Goal: Browse casually

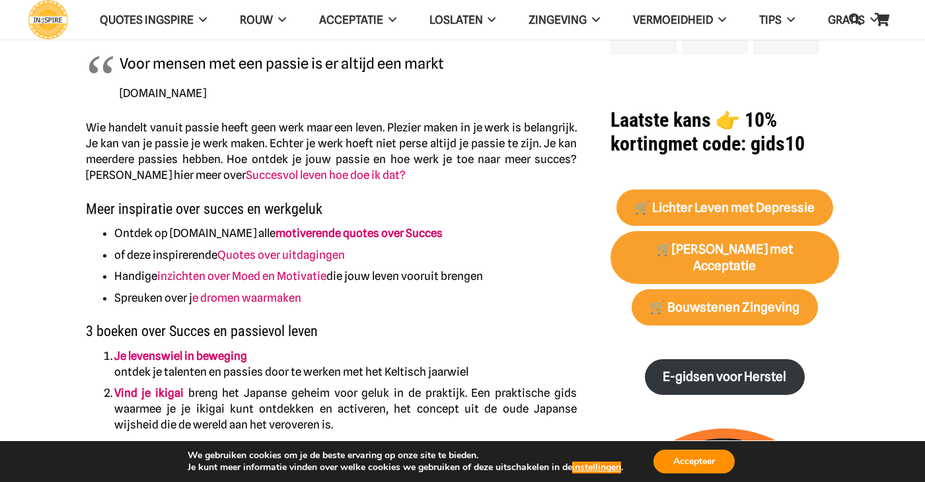
scroll to position [513, 0]
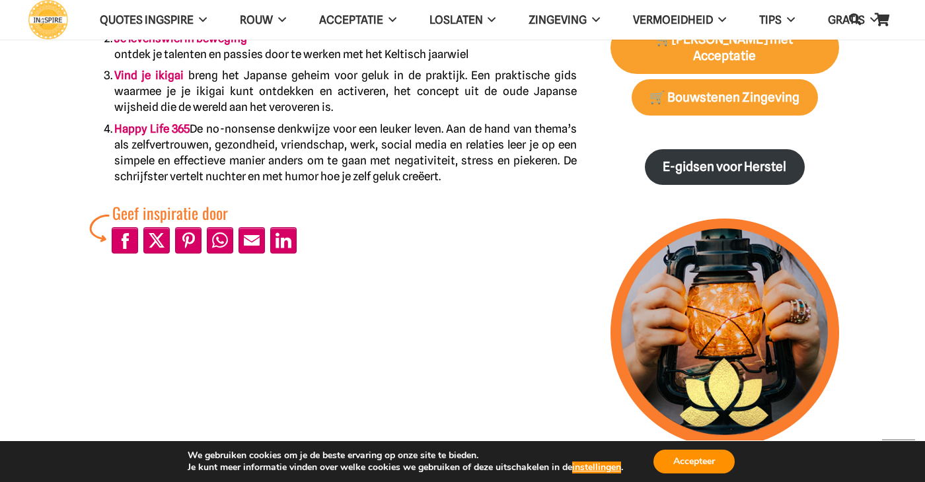
scroll to position [706, 0]
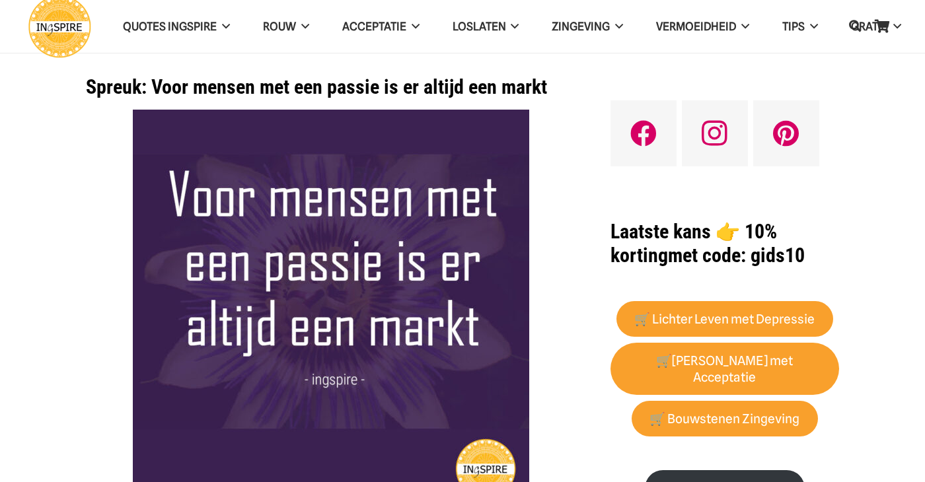
scroll to position [79, 0]
